Goal: Task Accomplishment & Management: Use online tool/utility

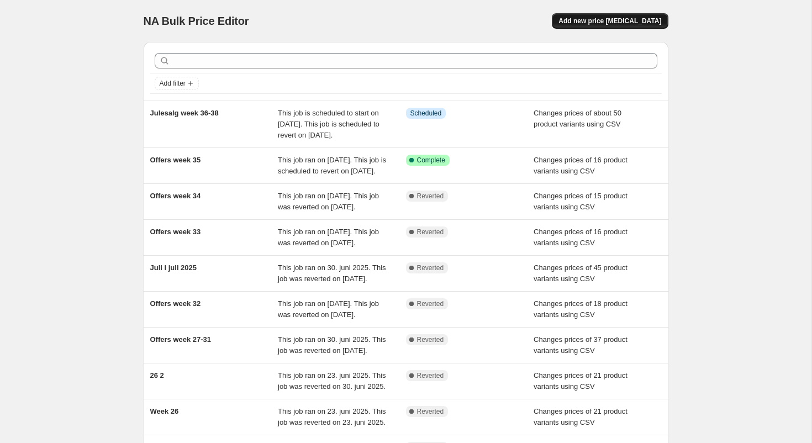
click at [613, 18] on span "Add new price [MEDICAL_DATA]" at bounding box center [609, 21] width 103 height 9
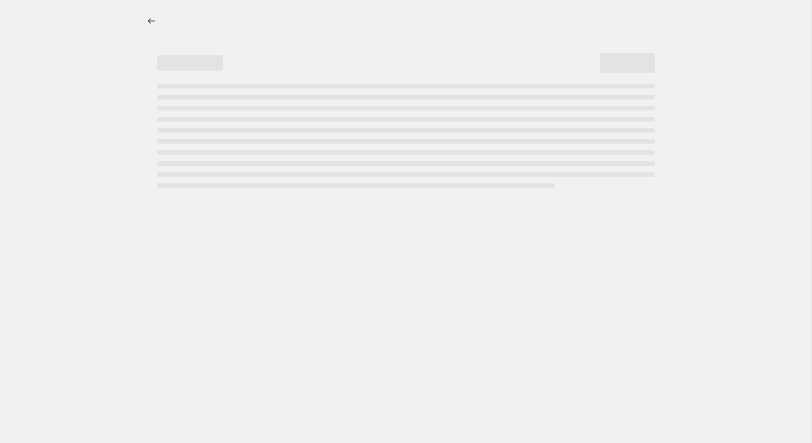
select select "percentage"
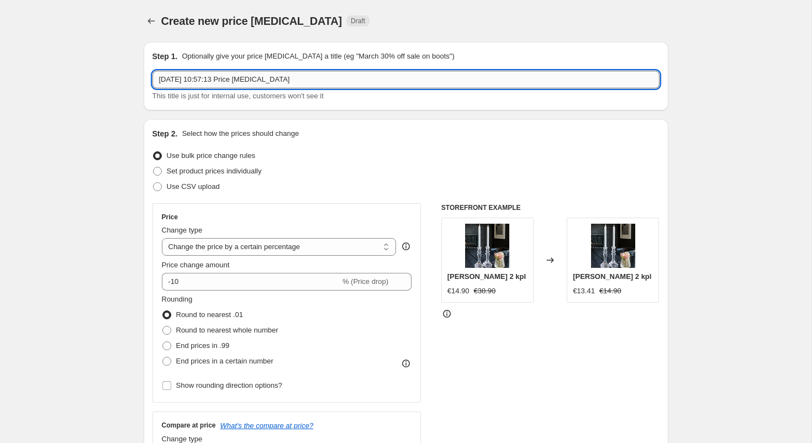
click at [310, 85] on input "[DATE] 10:57:13 Price [MEDICAL_DATA]" at bounding box center [405, 80] width 507 height 18
drag, startPoint x: 214, startPoint y: 76, endPoint x: -20, endPoint y: 63, distance: 234.4
click at [152, 71] on input "[DATE] 10:57:13 Price [MEDICAL_DATA]" at bounding box center [405, 80] width 507 height 18
type input "Offers week 36"
click at [161, 187] on span at bounding box center [157, 186] width 9 height 9
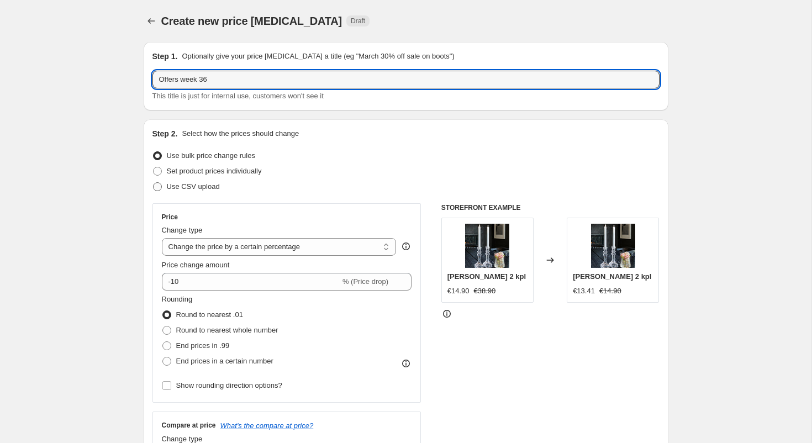
click at [153, 183] on input "Use CSV upload" at bounding box center [153, 182] width 1 height 1
radio input "true"
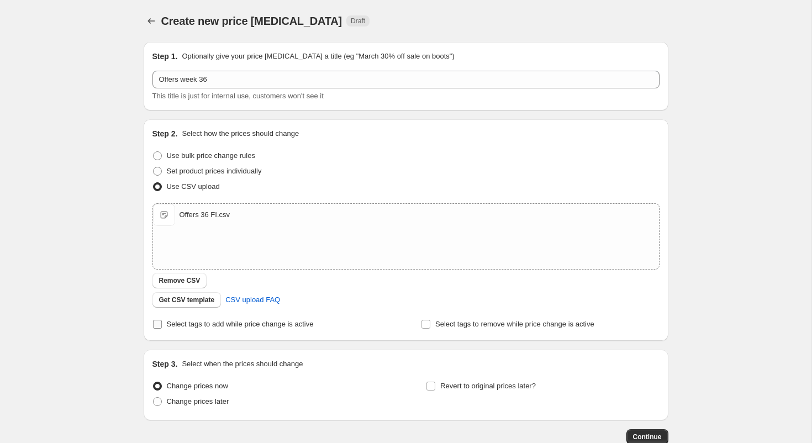
click at [157, 327] on input "Select tags to add while price change is active" at bounding box center [157, 324] width 9 height 9
checkbox input "true"
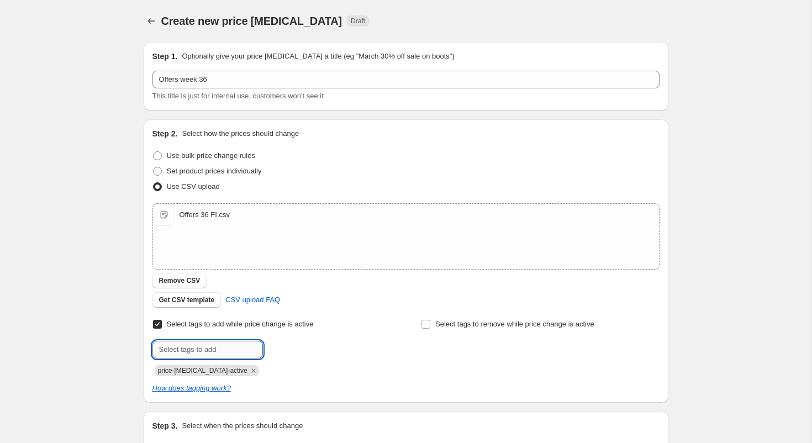
click at [198, 349] on input "text" at bounding box center [207, 350] width 110 height 18
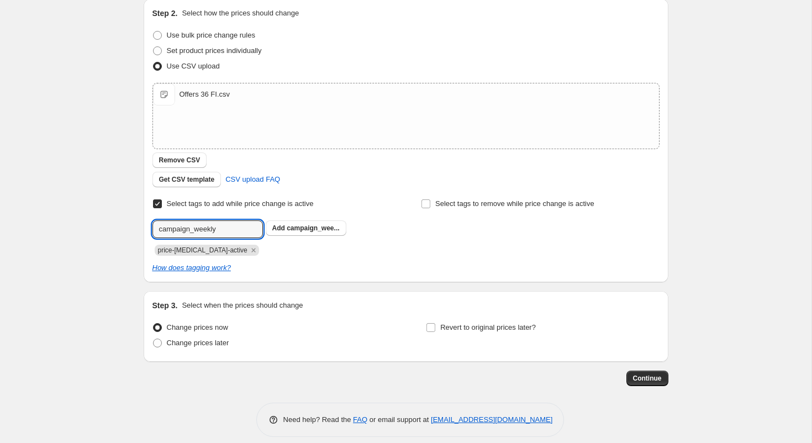
scroll to position [131, 0]
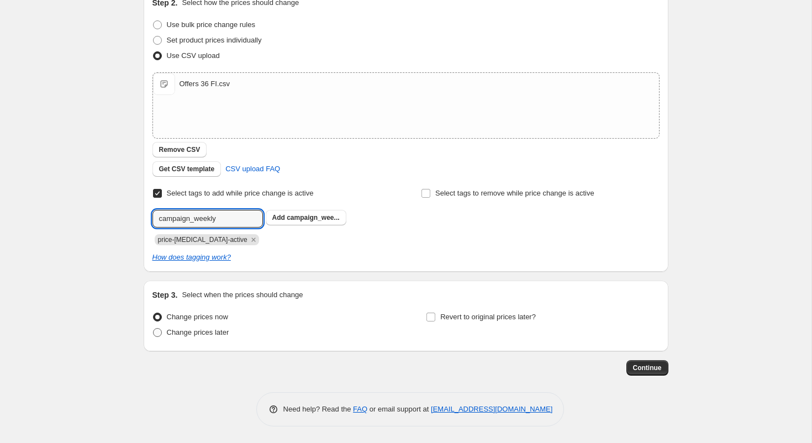
type input "campaign_weekly"
click at [156, 330] on span at bounding box center [157, 332] width 9 height 9
click at [153, 328] on input "Change prices later" at bounding box center [153, 328] width 1 height 1
radio input "true"
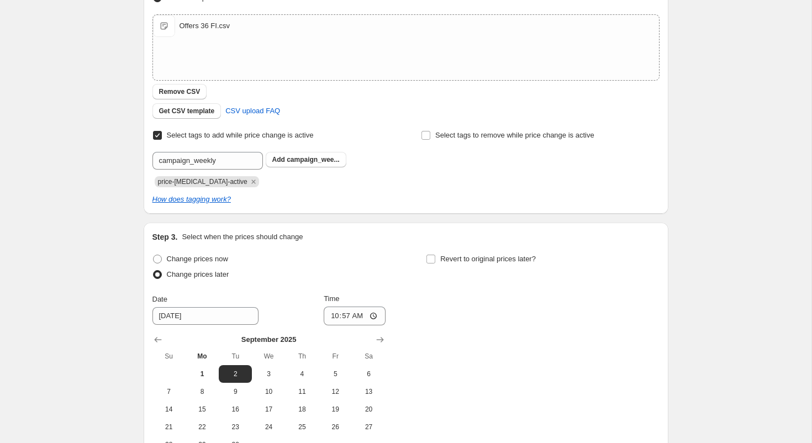
scroll to position [197, 0]
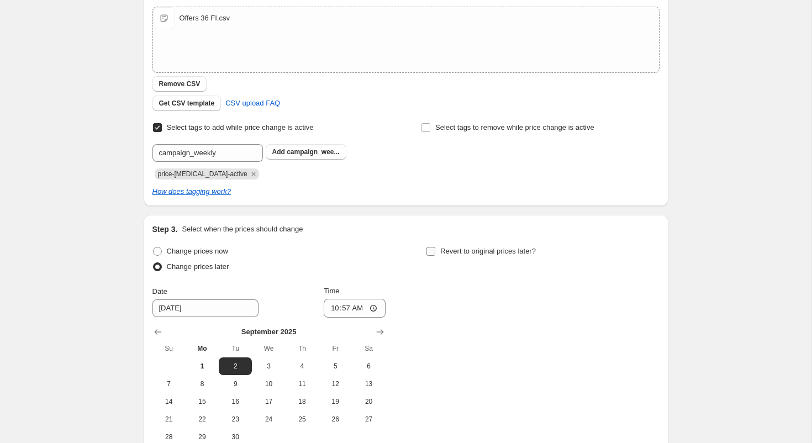
click at [434, 251] on input "Revert to original prices later?" at bounding box center [430, 251] width 9 height 9
checkbox input "true"
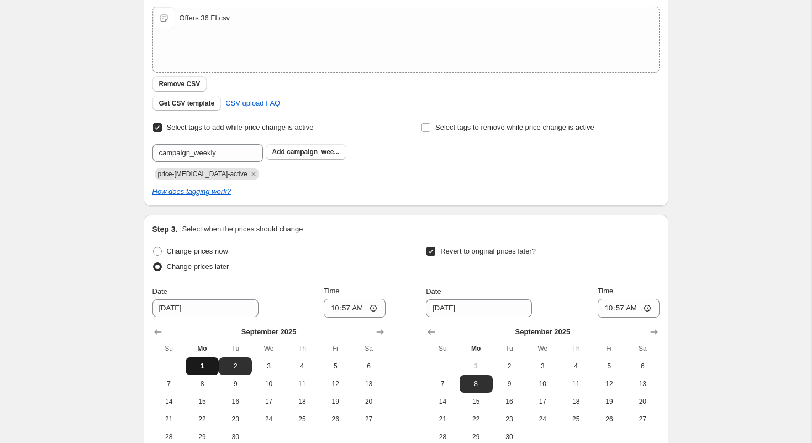
click at [200, 362] on span "1" at bounding box center [202, 366] width 24 height 9
type input "[DATE]"
click at [365, 307] on input "10:57" at bounding box center [355, 308] width 62 height 19
type input "15:00"
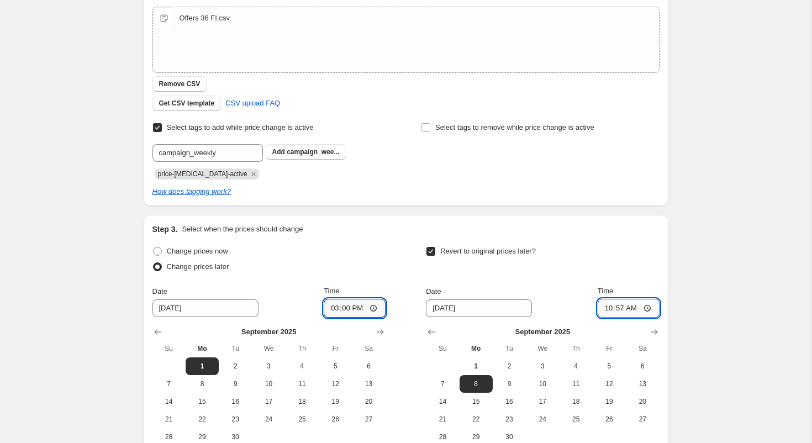
click at [630, 305] on input "10:57" at bounding box center [628, 308] width 62 height 19
type input "14:55"
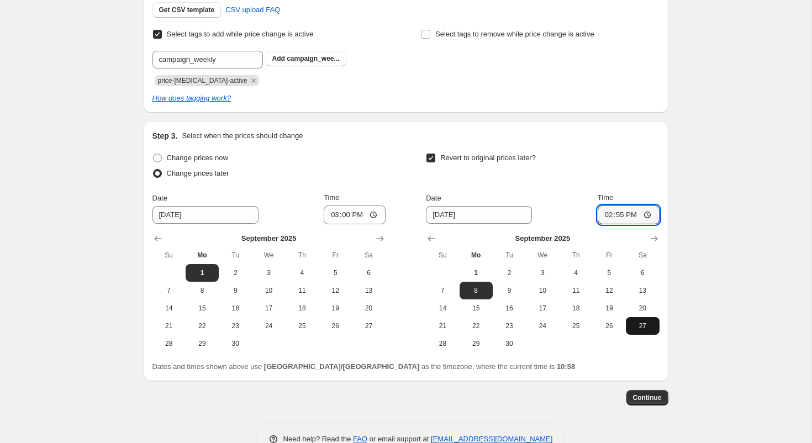
scroll to position [319, 0]
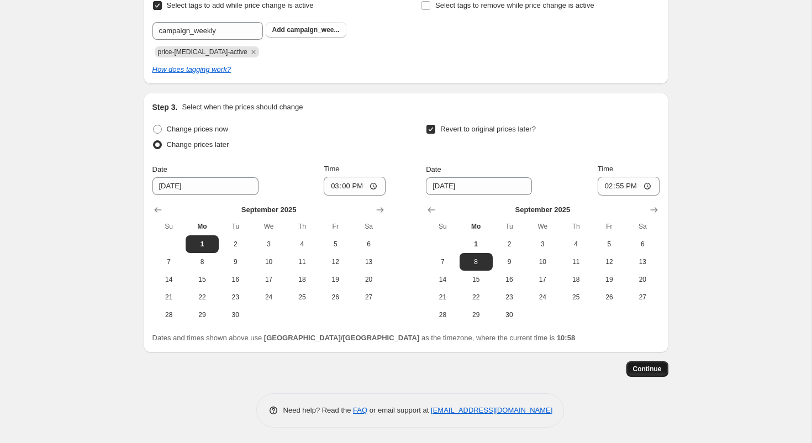
click at [645, 369] on span "Continue" at bounding box center [647, 368] width 29 height 9
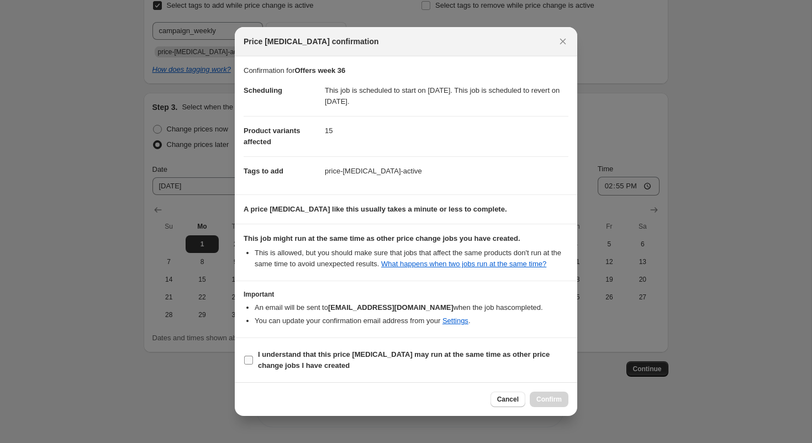
drag, startPoint x: 248, startPoint y: 366, endPoint x: 293, endPoint y: 372, distance: 44.6
click at [249, 364] on input "I understand that this price [MEDICAL_DATA] may run at the same time as other p…" at bounding box center [248, 360] width 9 height 9
checkbox input "true"
click at [558, 403] on span "Confirm" at bounding box center [548, 399] width 25 height 9
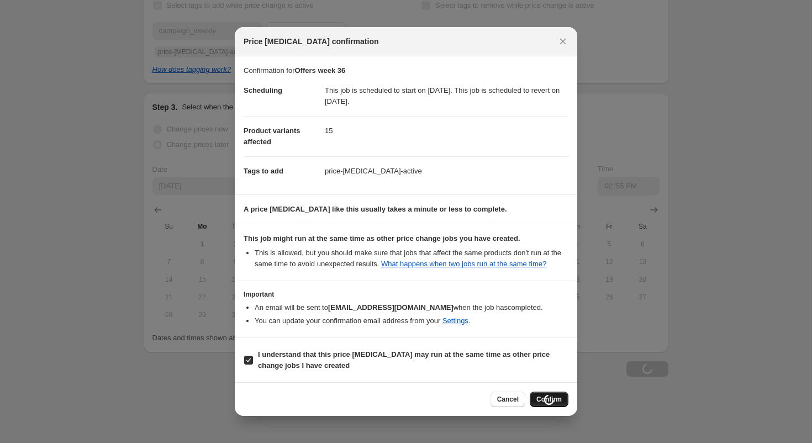
scroll to position [319, 0]
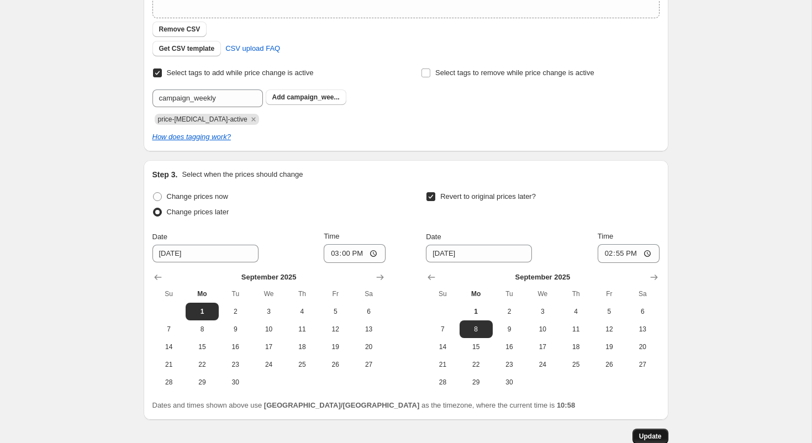
click at [660, 434] on span "Update" at bounding box center [650, 436] width 23 height 9
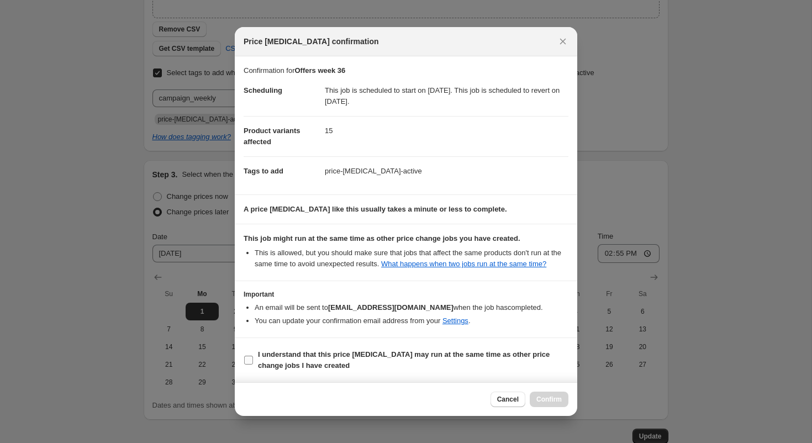
click at [251, 364] on input "I understand that this price [MEDICAL_DATA] may run at the same time as other p…" at bounding box center [248, 360] width 9 height 9
checkbox input "true"
click at [558, 404] on span "Confirm" at bounding box center [548, 399] width 25 height 9
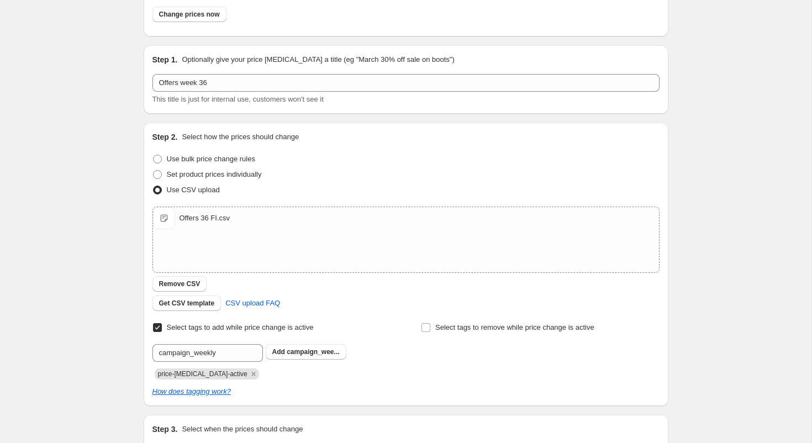
scroll to position [0, 0]
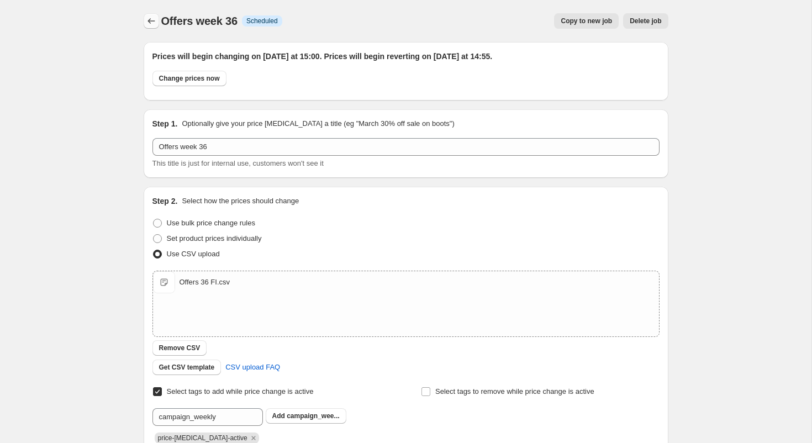
click at [157, 21] on button "Price change jobs" at bounding box center [151, 20] width 15 height 15
